Goal: Register for event/course

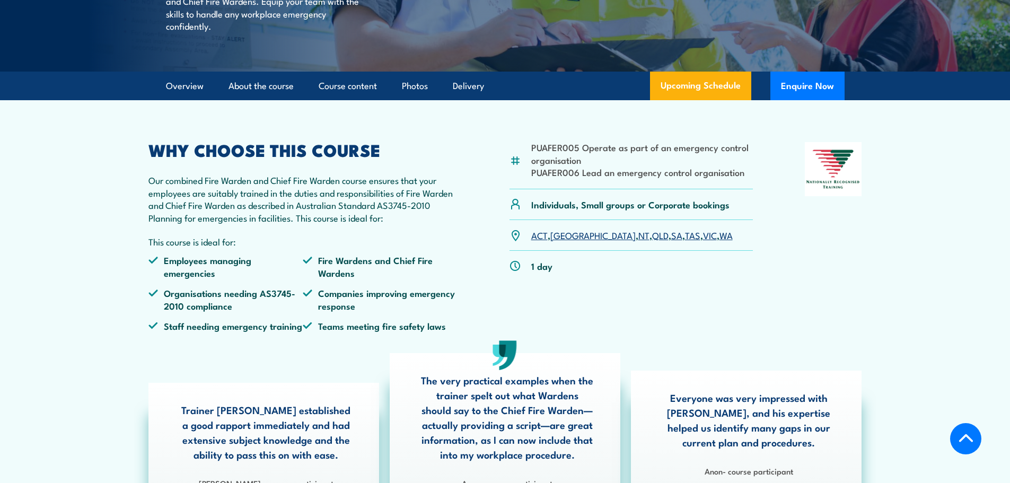
scroll to position [265, 0]
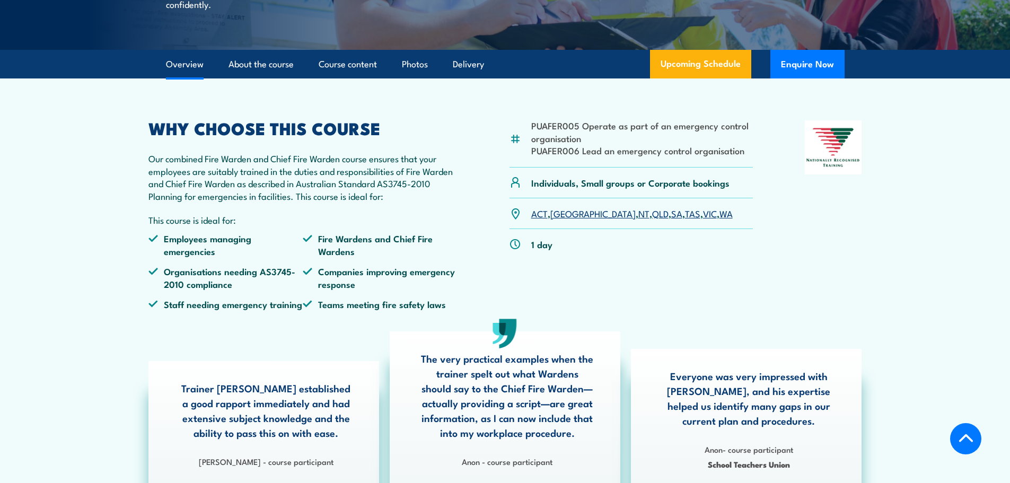
click at [719, 219] on link "WA" at bounding box center [725, 213] width 13 height 13
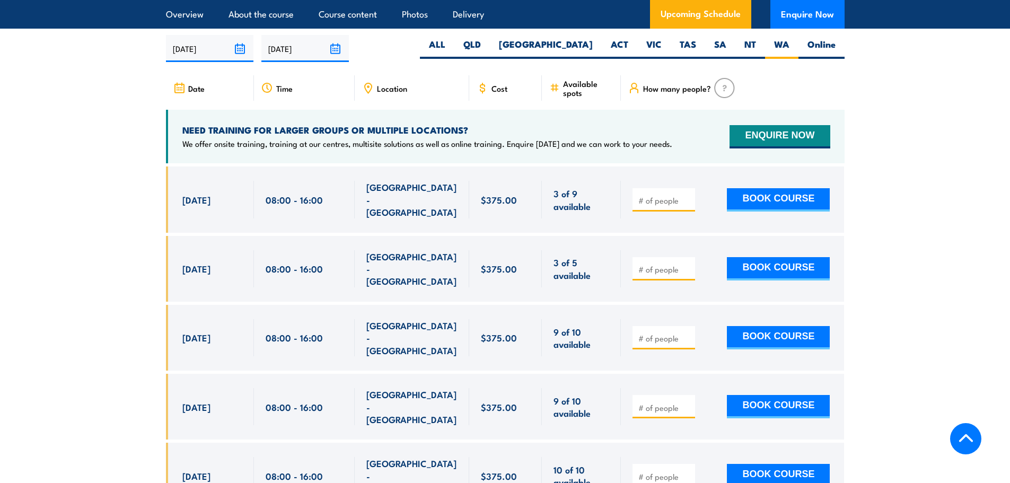
click at [450, 195] on div "[GEOGRAPHIC_DATA] - [GEOGRAPHIC_DATA]" at bounding box center [411, 199] width 91 height 37
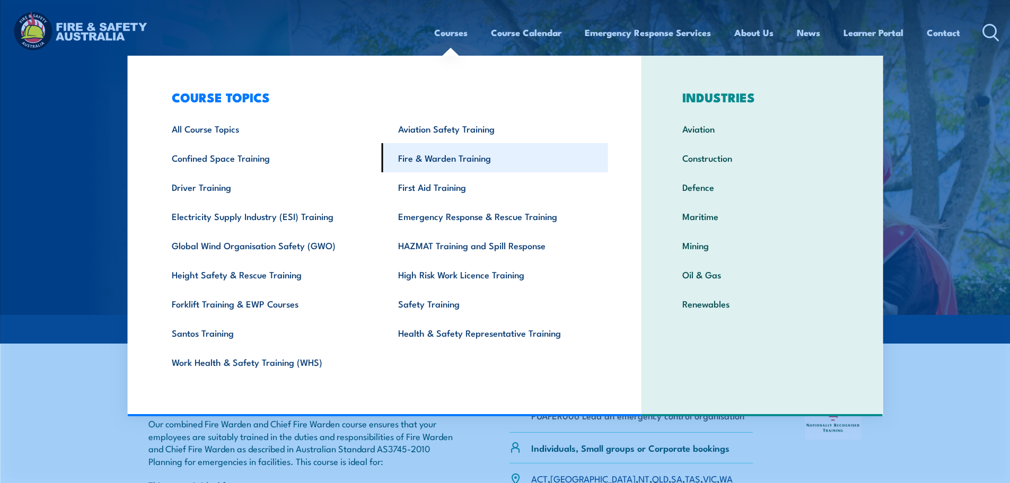
click at [452, 158] on link "Fire & Warden Training" at bounding box center [495, 157] width 226 height 29
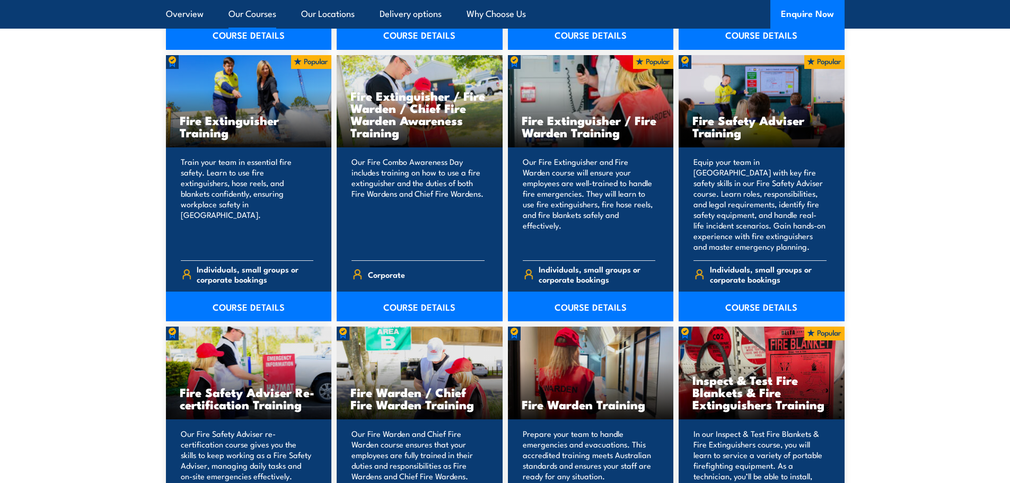
scroll to position [1219, 0]
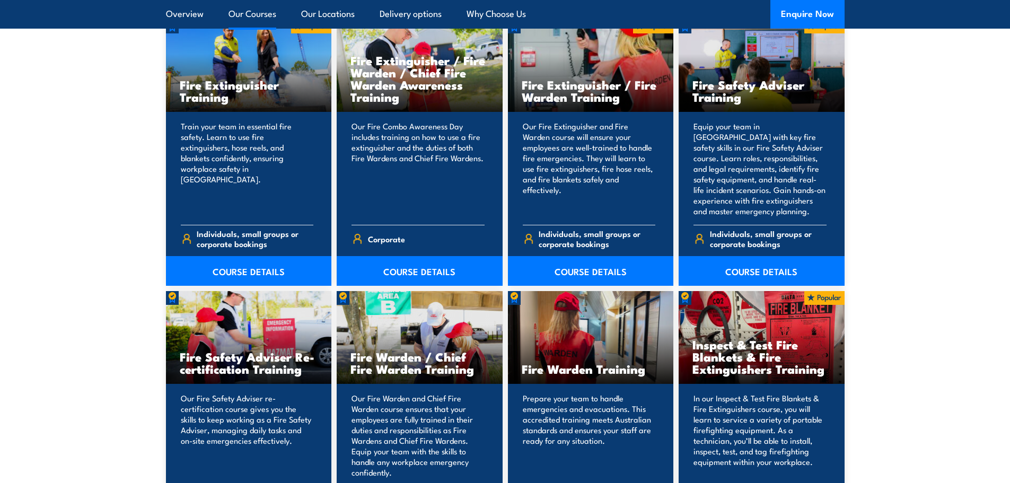
click at [606, 352] on div "Fire Warden Training" at bounding box center [591, 337] width 166 height 93
click at [584, 444] on p "Prepare your team to handle emergencies and evacuations. This accredited traini…" at bounding box center [589, 435] width 133 height 85
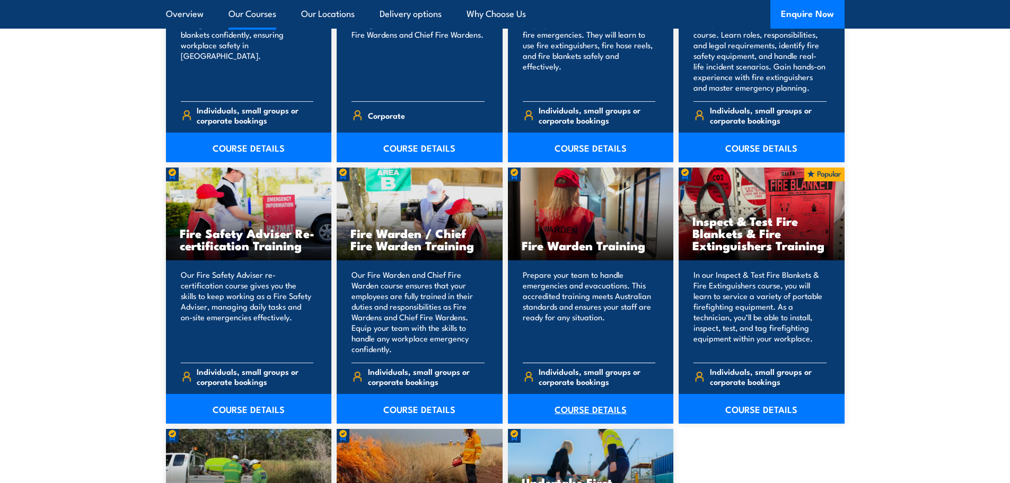
scroll to position [1378, 0]
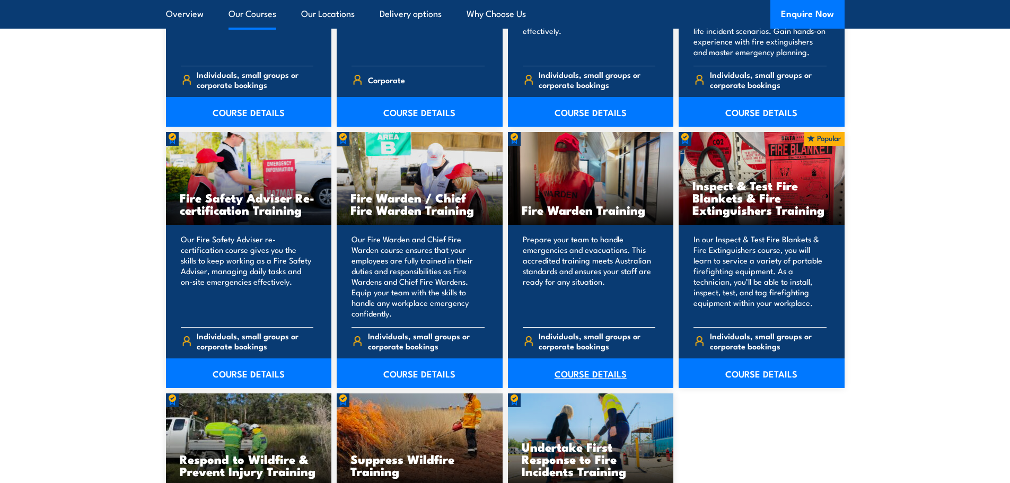
click at [595, 373] on link "COURSE DETAILS" at bounding box center [591, 373] width 166 height 30
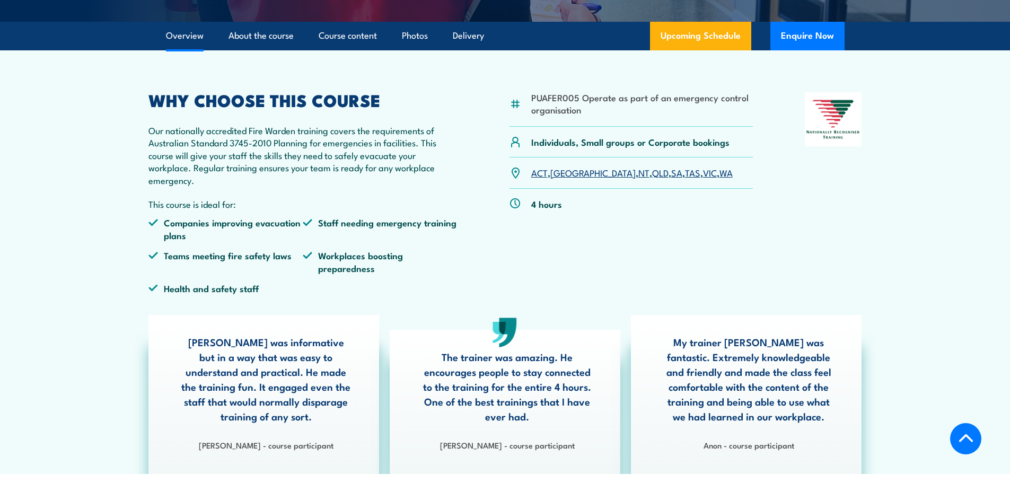
scroll to position [371, 0]
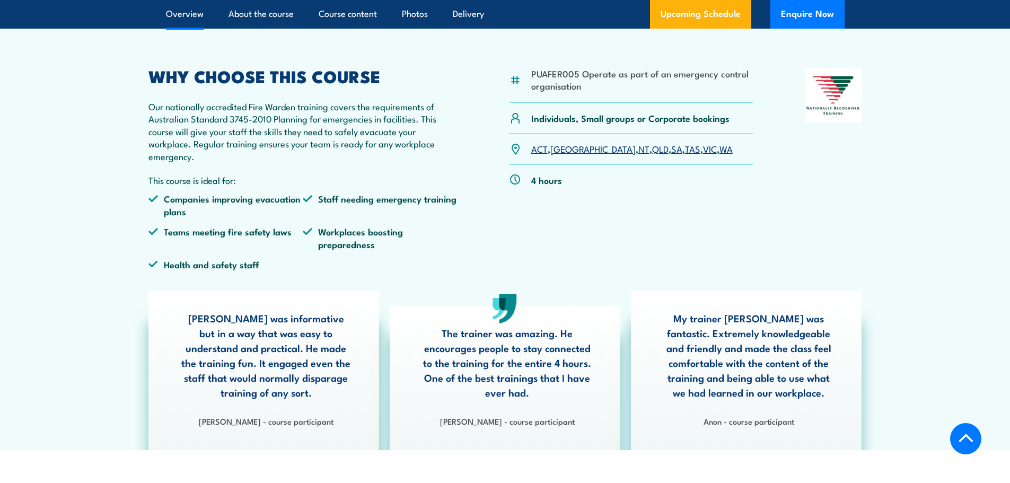
click at [719, 148] on link "WA" at bounding box center [725, 148] width 13 height 13
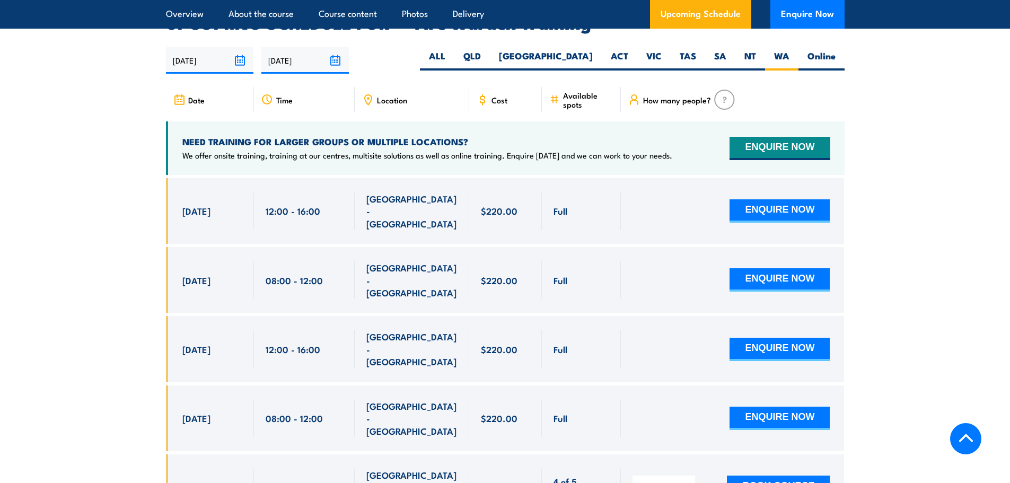
scroll to position [1971, 0]
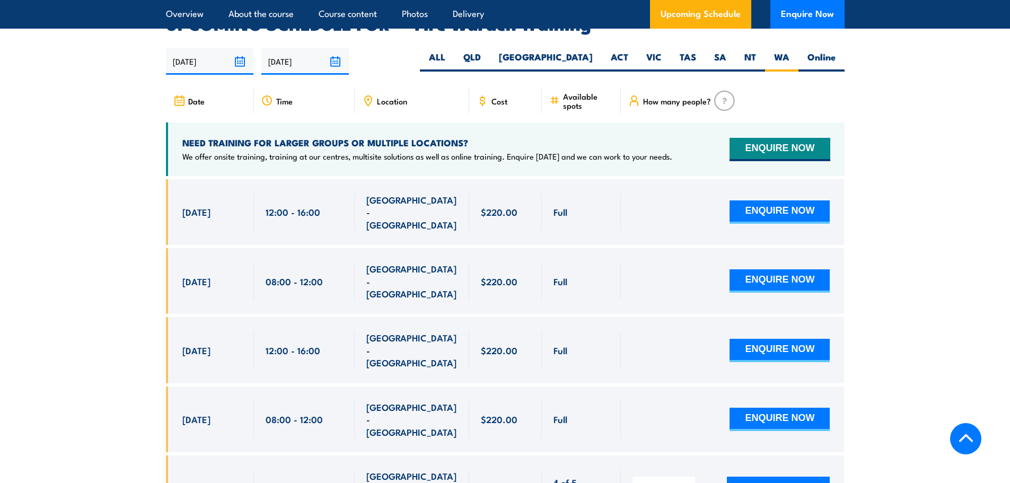
click at [425, 196] on div "[GEOGRAPHIC_DATA] - [GEOGRAPHIC_DATA]" at bounding box center [411, 211] width 91 height 37
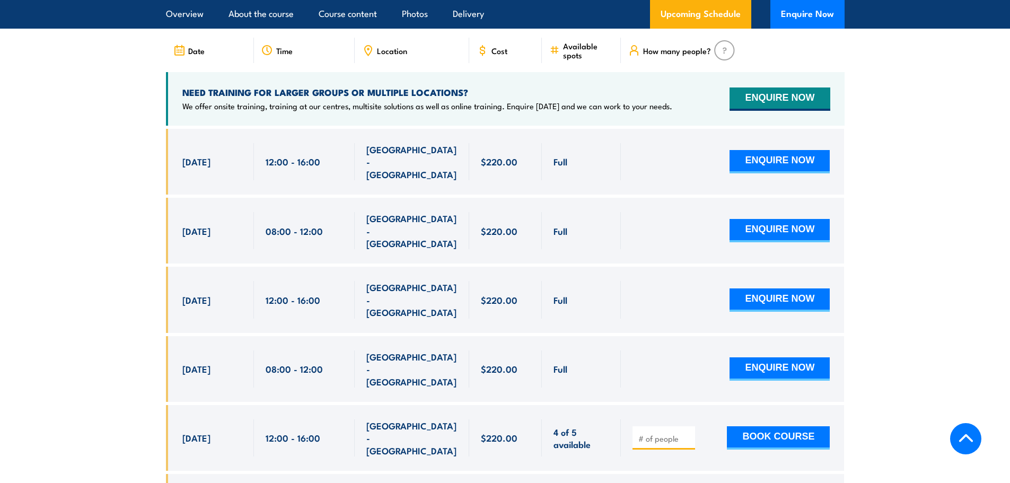
scroll to position [1865, 0]
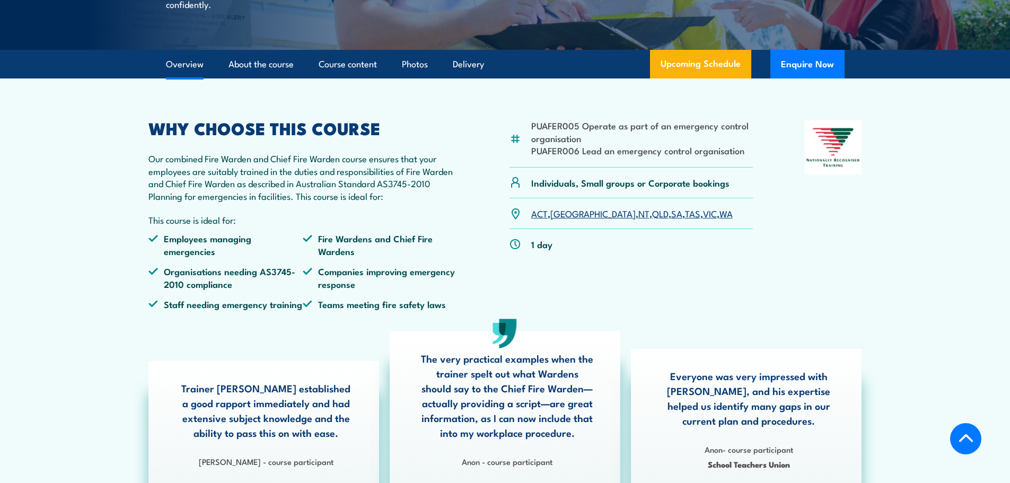
scroll to position [265, 0]
